Goal: Task Accomplishment & Management: Complete application form

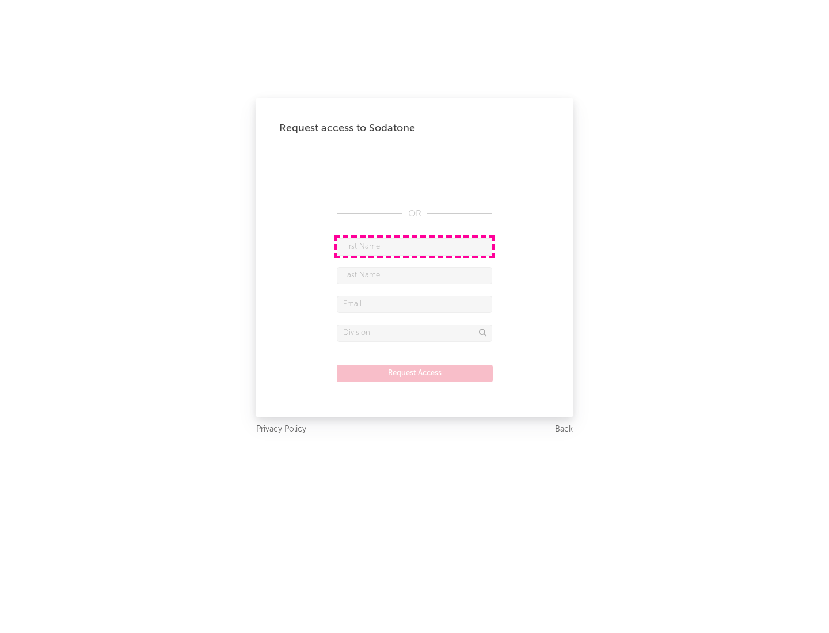
click at [415, 246] on input "text" at bounding box center [414, 246] width 155 height 17
type input "[PERSON_NAME]"
click at [415, 275] on input "text" at bounding box center [414, 275] width 155 height 17
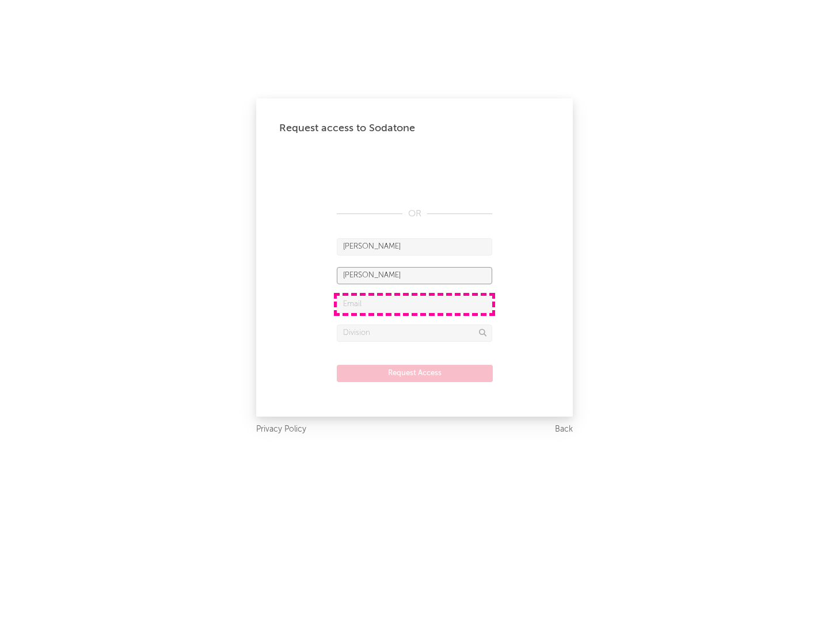
type input "[PERSON_NAME]"
click at [415, 304] on input "text" at bounding box center [414, 304] width 155 height 17
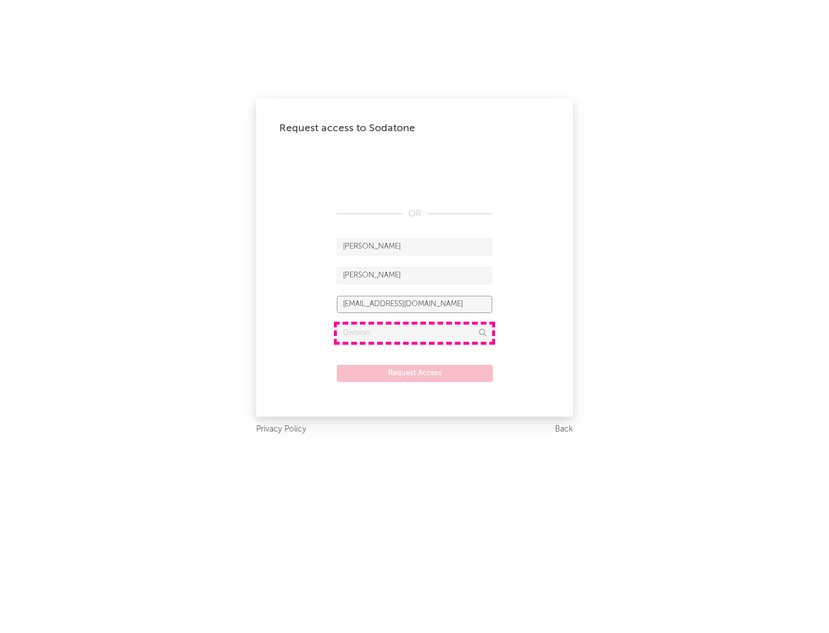
type input "[EMAIL_ADDRESS][DOMAIN_NAME]"
click at [415, 333] on input "text" at bounding box center [414, 333] width 155 height 17
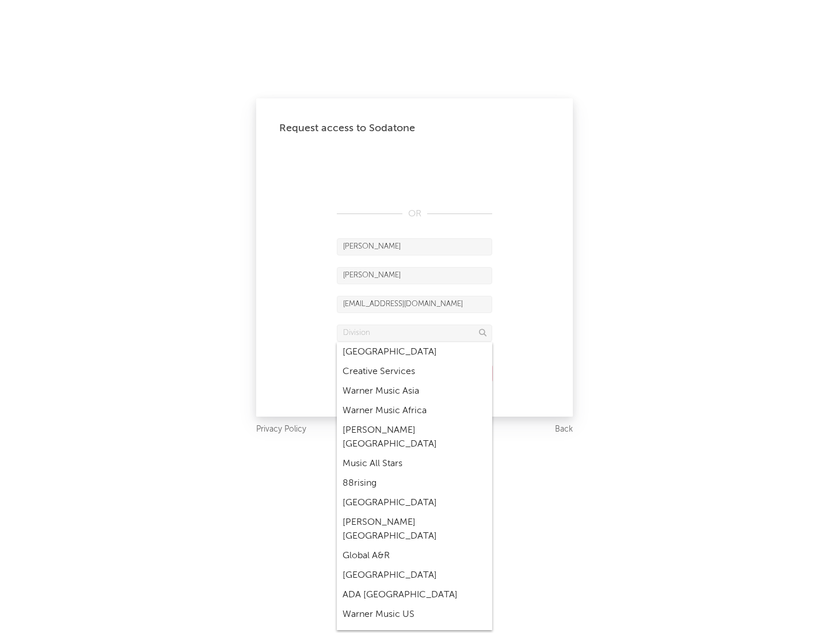
click at [411, 454] on div "Music All Stars" at bounding box center [414, 464] width 155 height 20
type input "Music All Stars"
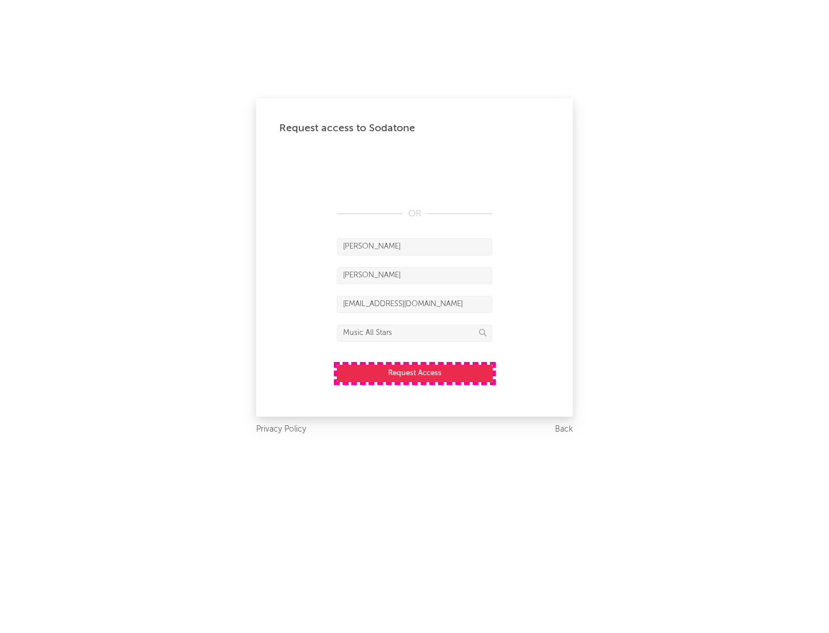
click at [415, 373] on button "Request Access" at bounding box center [415, 373] width 156 height 17
